Goal: Find specific page/section: Find specific page/section

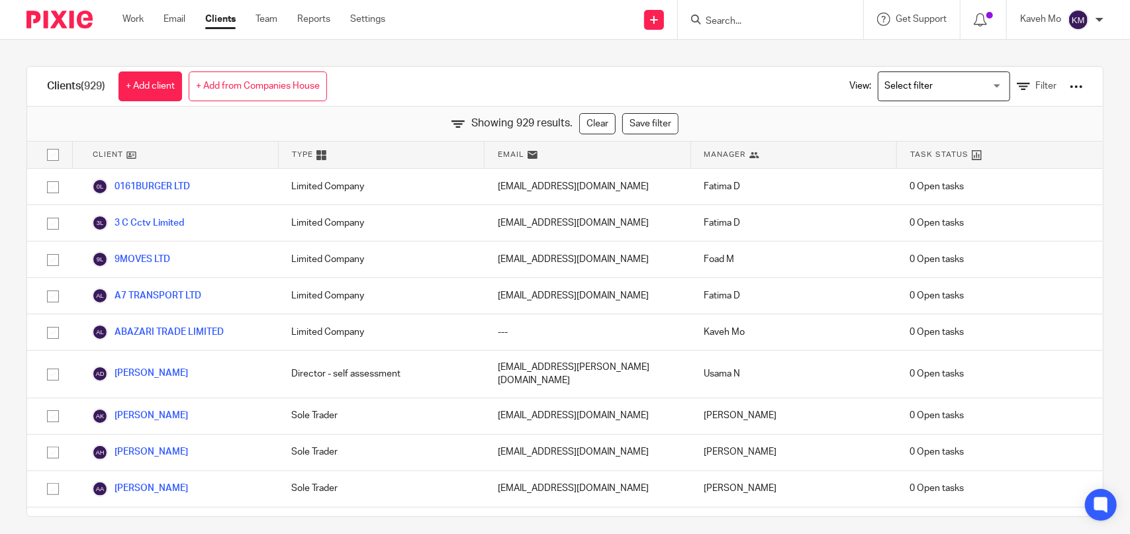
scroll to position [15600, 0]
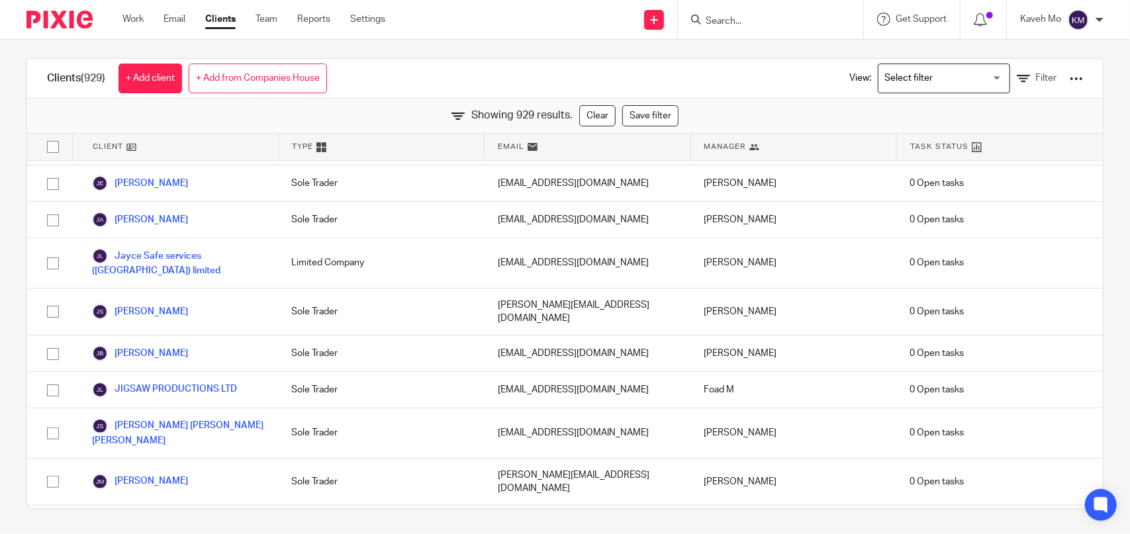
click at [716, 21] on input "Search" at bounding box center [763, 22] width 119 height 12
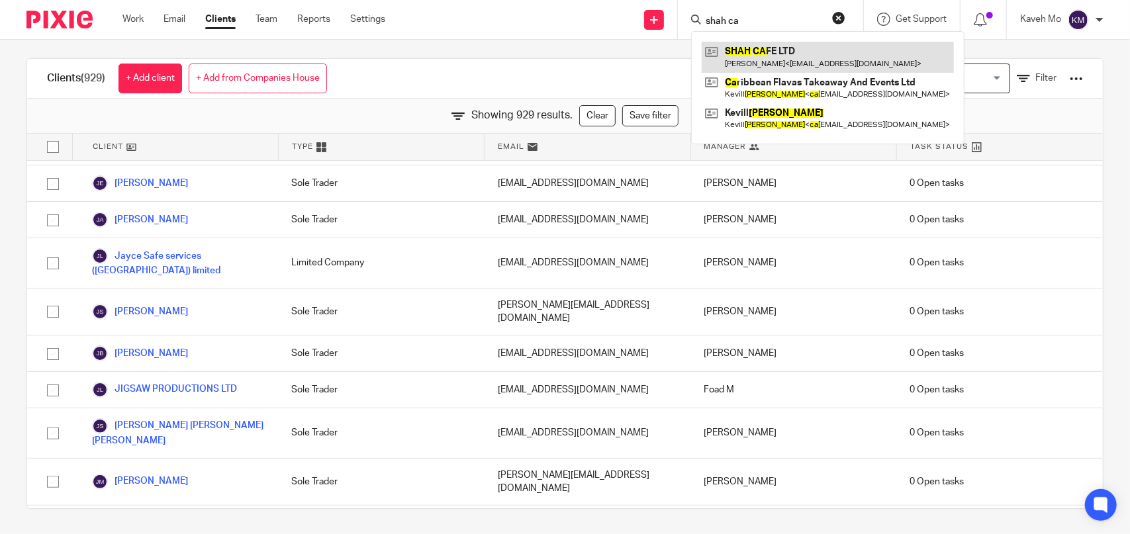
type input "shah ca"
click at [793, 60] on link at bounding box center [828, 57] width 252 height 30
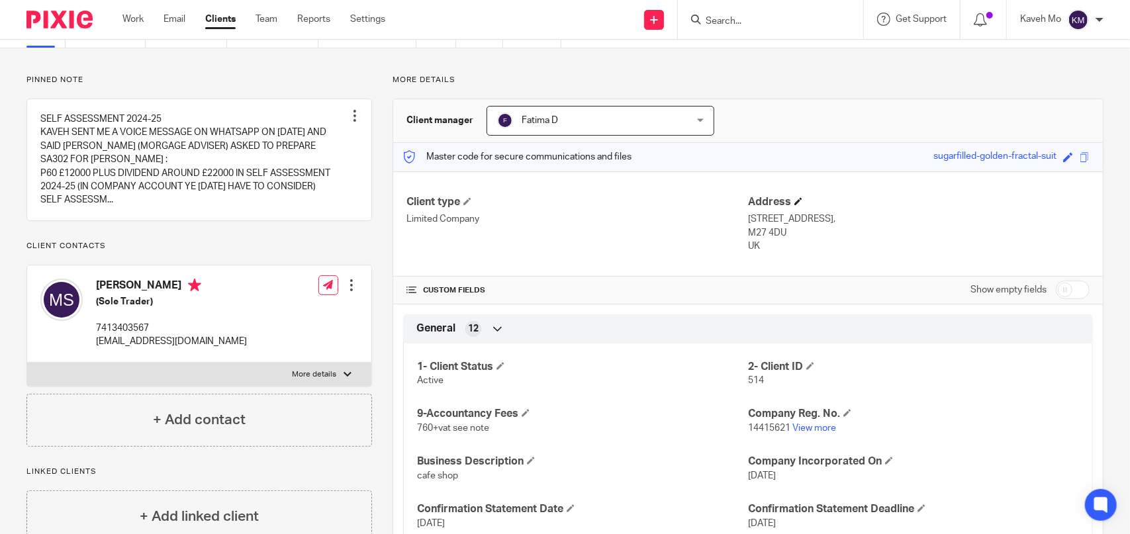
scroll to position [132, 0]
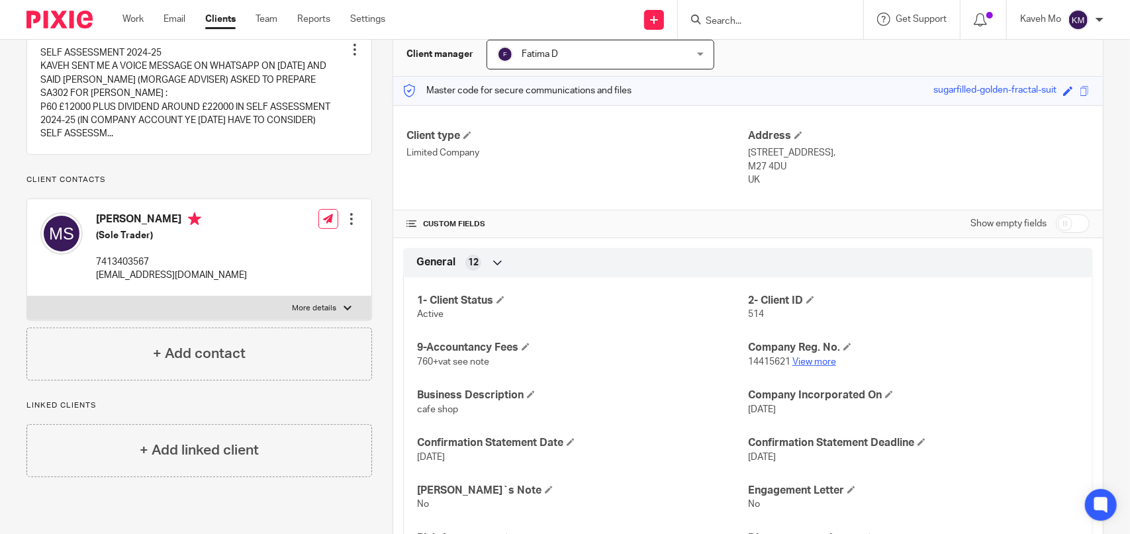
click at [810, 361] on link "View more" at bounding box center [814, 361] width 44 height 9
